Goal: Information Seeking & Learning: Find specific fact

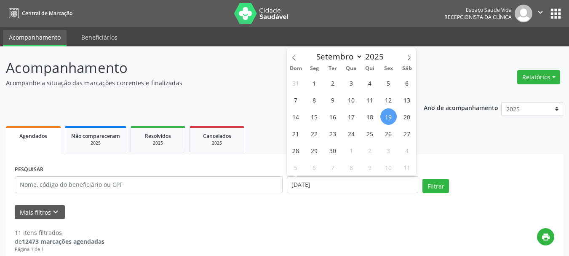
select select "8"
click at [309, 184] on input "[DATE]" at bounding box center [353, 184] width 132 height 17
click at [385, 113] on span "19" at bounding box center [388, 116] width 16 height 16
type input "[DATE]"
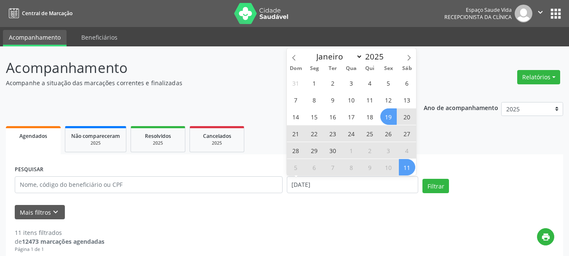
click at [407, 171] on span "11" at bounding box center [407, 167] width 16 height 16
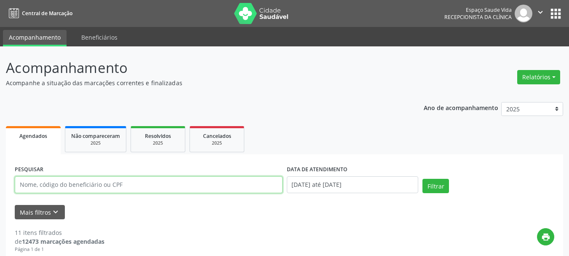
click at [213, 185] on input "text" at bounding box center [149, 184] width 268 height 17
paste input "[PERSON_NAME]."
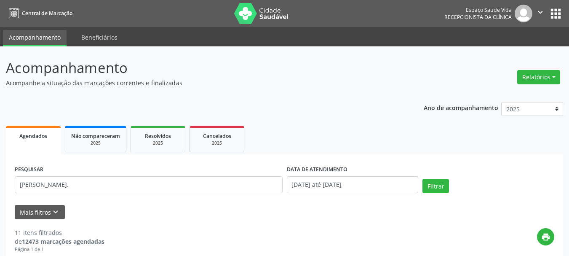
click at [201, 208] on div "Mais filtros keyboard_arrow_down" at bounding box center [285, 212] width 544 height 15
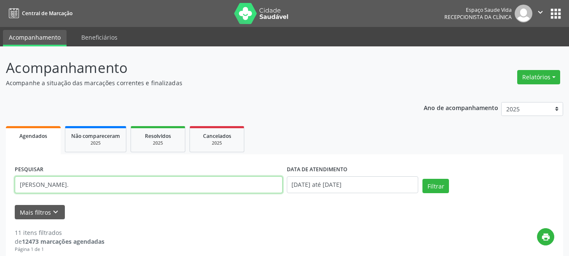
click at [169, 177] on input "[PERSON_NAME]." at bounding box center [149, 184] width 268 height 17
type input "[PERSON_NAME]"
click at [423, 179] on button "Filtrar" at bounding box center [436, 186] width 27 height 14
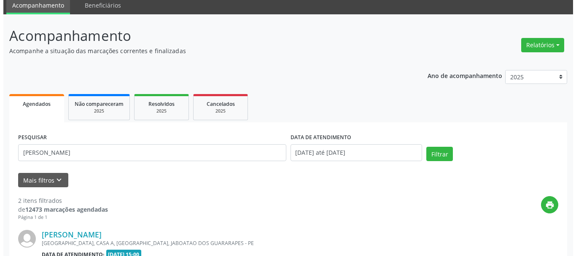
scroll to position [116, 0]
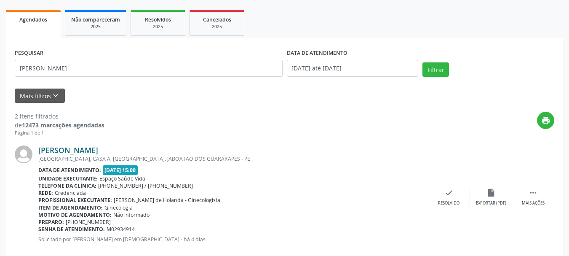
click at [85, 151] on link "[PERSON_NAME]" at bounding box center [68, 149] width 60 height 9
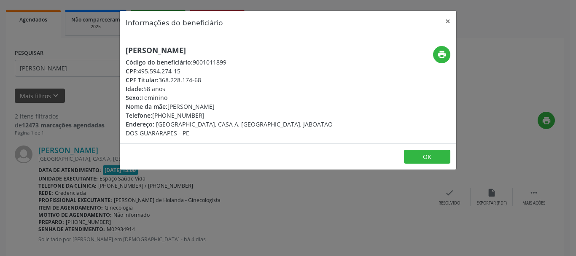
drag, startPoint x: 256, startPoint y: 51, endPoint x: 102, endPoint y: 52, distance: 153.8
click at [102, 52] on div "Informações do beneficiário × [PERSON_NAME] Código do beneficiário: 9001011899 …" at bounding box center [288, 128] width 576 height 256
copy h5 "[PERSON_NAME]"
drag, startPoint x: 207, startPoint y: 73, endPoint x: 140, endPoint y: 72, distance: 67.4
click at [140, 72] on div "CPF: 495.594.274-15" at bounding box center [232, 71] width 212 height 9
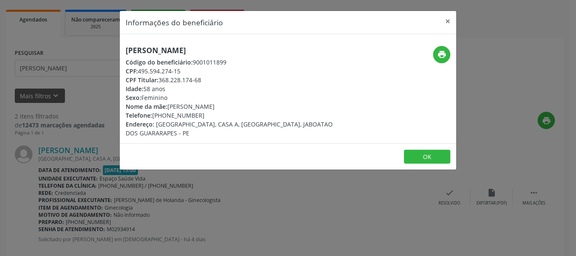
copy div "495.594.274-15"
drag, startPoint x: 208, startPoint y: 111, endPoint x: 154, endPoint y: 115, distance: 54.1
click at [154, 115] on div "Telefone: [PHONE_NUMBER]" at bounding box center [232, 115] width 212 height 9
copy div "[PHONE_NUMBER]"
click at [440, 57] on icon "print" at bounding box center [441, 54] width 9 height 9
